Goal: Information Seeking & Learning: Learn about a topic

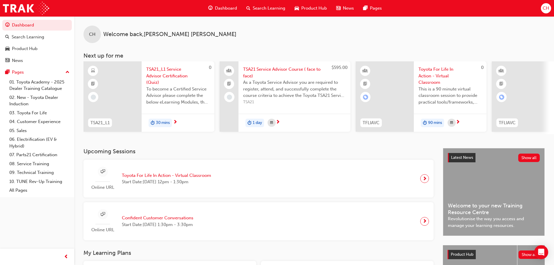
click at [301, 7] on div "Product Hub" at bounding box center [311, 8] width 42 height 12
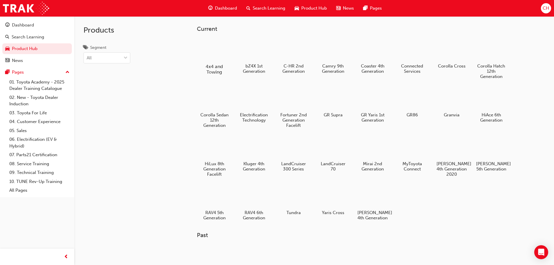
click at [220, 55] on div at bounding box center [214, 49] width 32 height 23
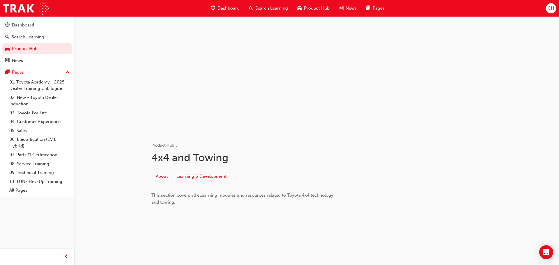
click at [192, 178] on link "Learning & Development" at bounding box center [201, 176] width 59 height 11
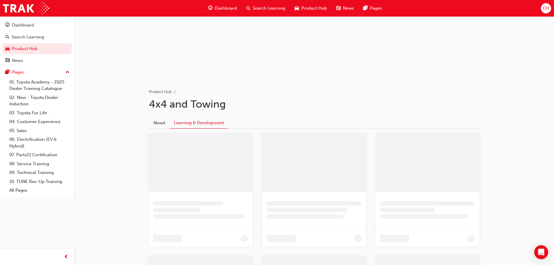
scroll to position [116, 0]
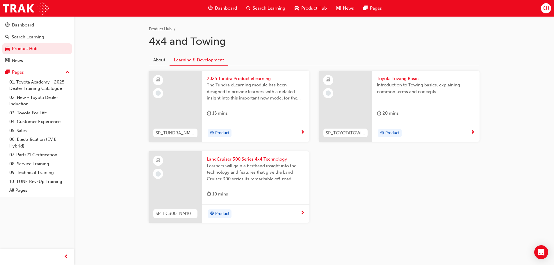
click at [473, 131] on span "next-icon" at bounding box center [473, 132] width 4 height 5
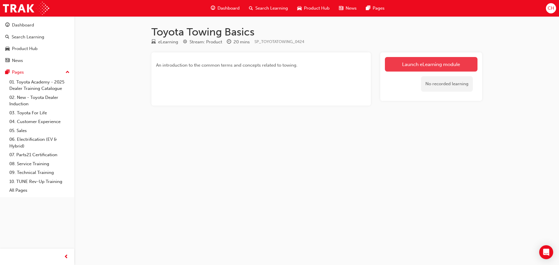
click at [421, 65] on link "Launch eLearning module" at bounding box center [431, 64] width 93 height 15
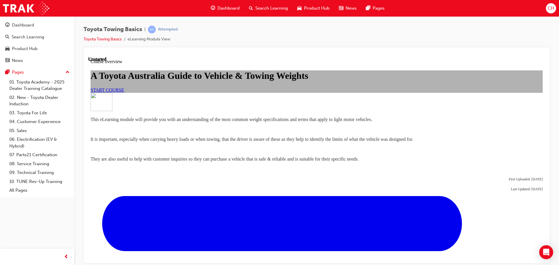
click at [235, 93] on div "START COURSE" at bounding box center [317, 89] width 452 height 5
click at [124, 92] on link "START COURSE" at bounding box center [107, 89] width 33 height 5
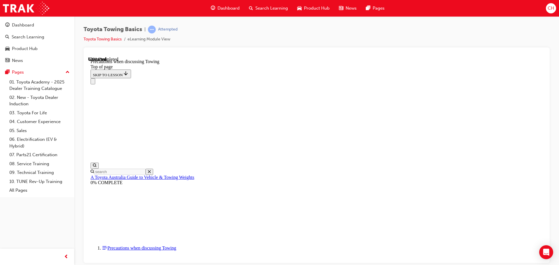
scroll to position [367, 0]
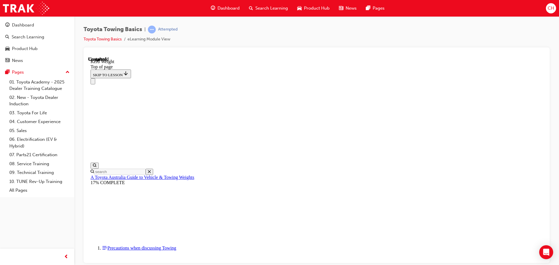
scroll to position [207, 0]
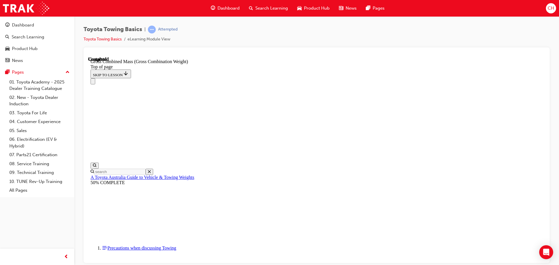
scroll to position [261, 0]
